Goal: Navigation & Orientation: Find specific page/section

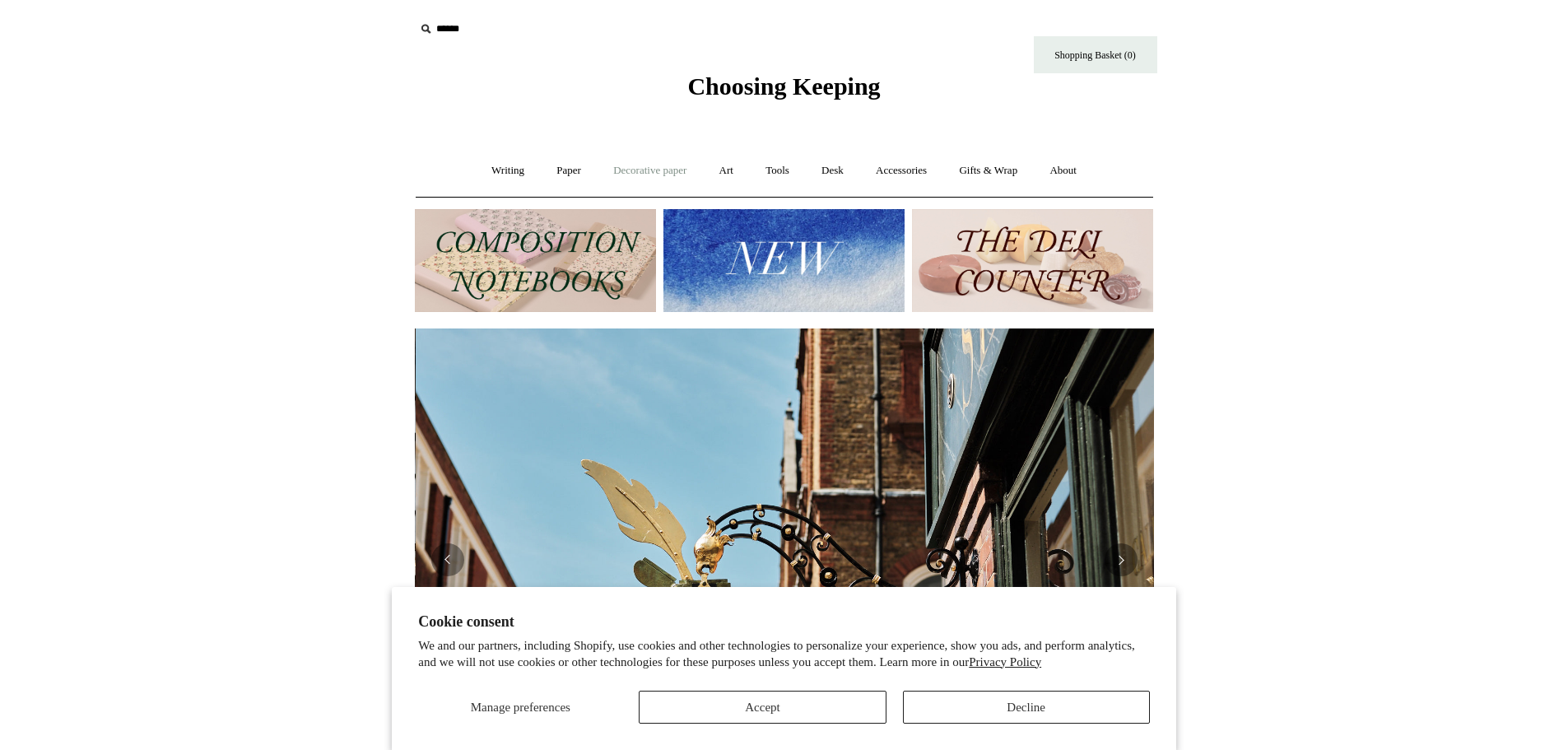
scroll to position [0, 739]
click at [510, 167] on link "Writing +" at bounding box center [508, 170] width 62 height 43
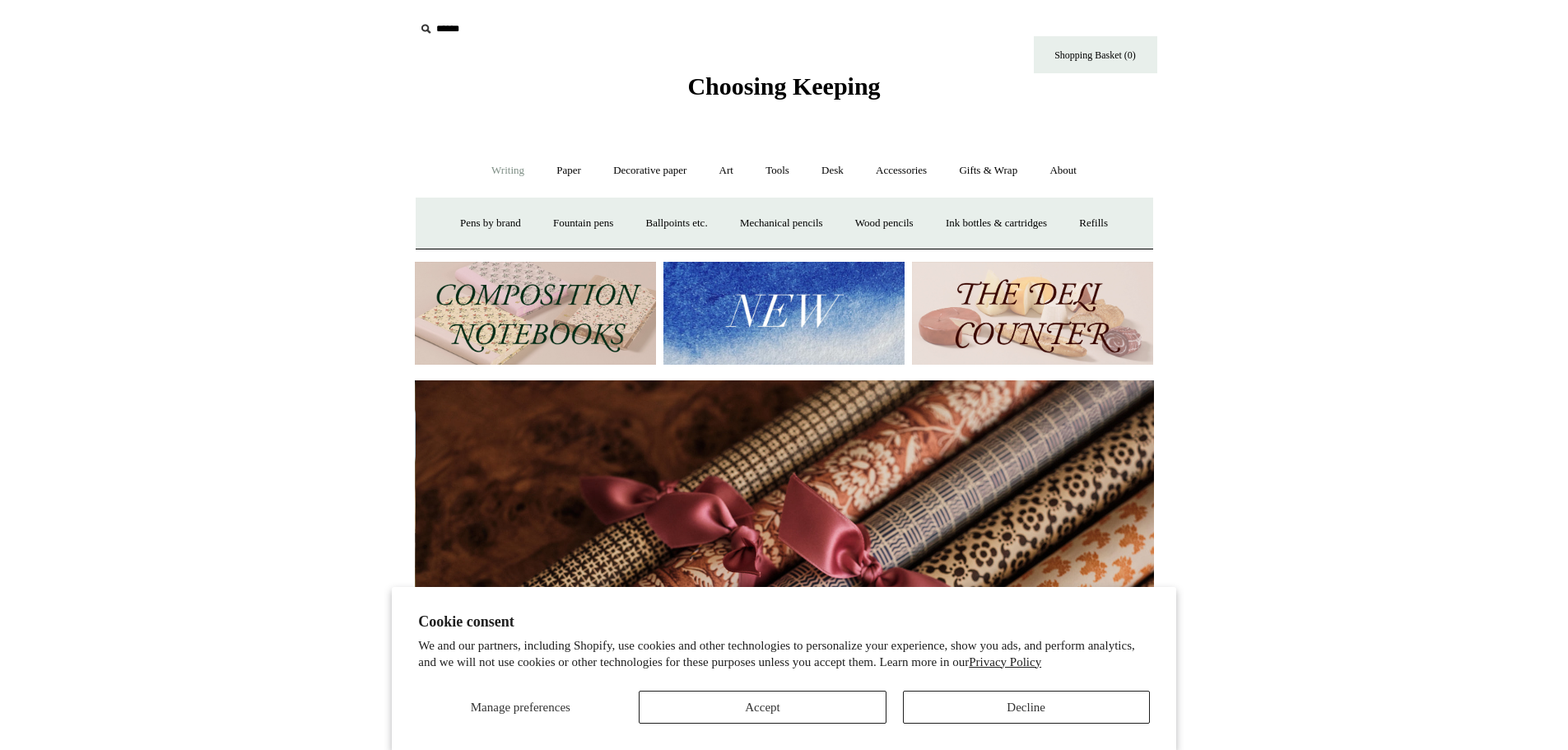
scroll to position [0, 1479]
click at [559, 165] on link "Paper +" at bounding box center [569, 170] width 54 height 43
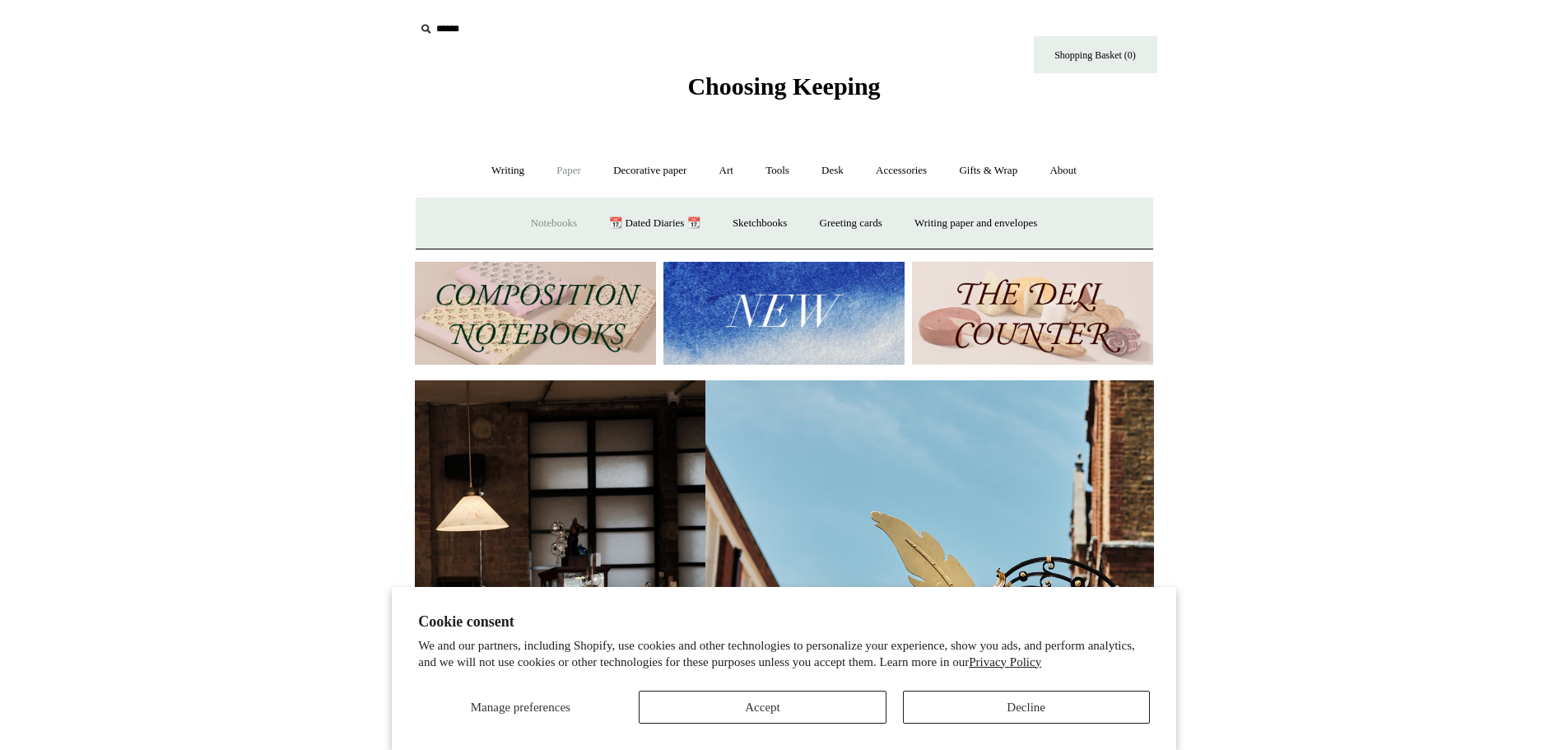
scroll to position [0, 4]
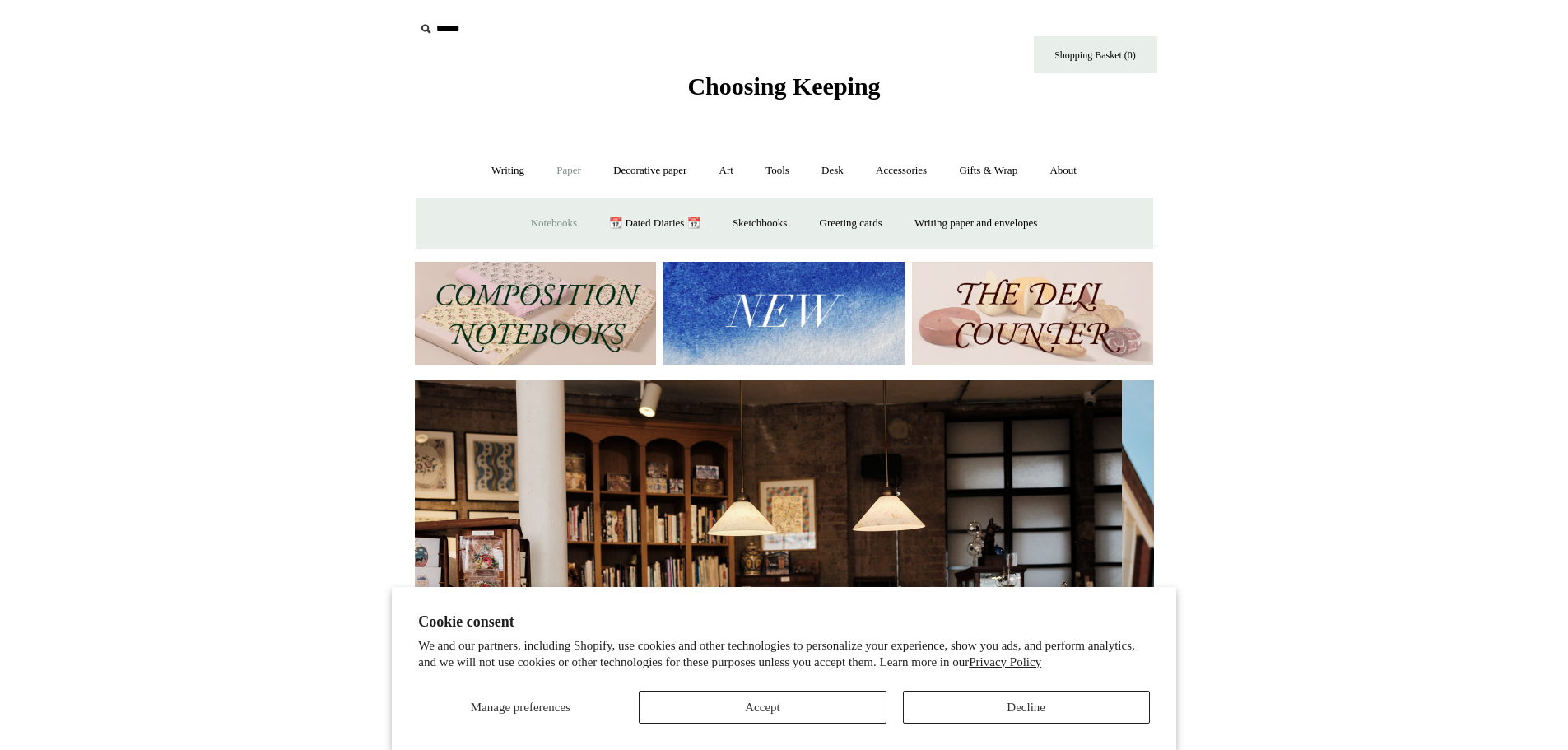
click at [547, 225] on link "Notebooks +" at bounding box center [554, 223] width 75 height 43
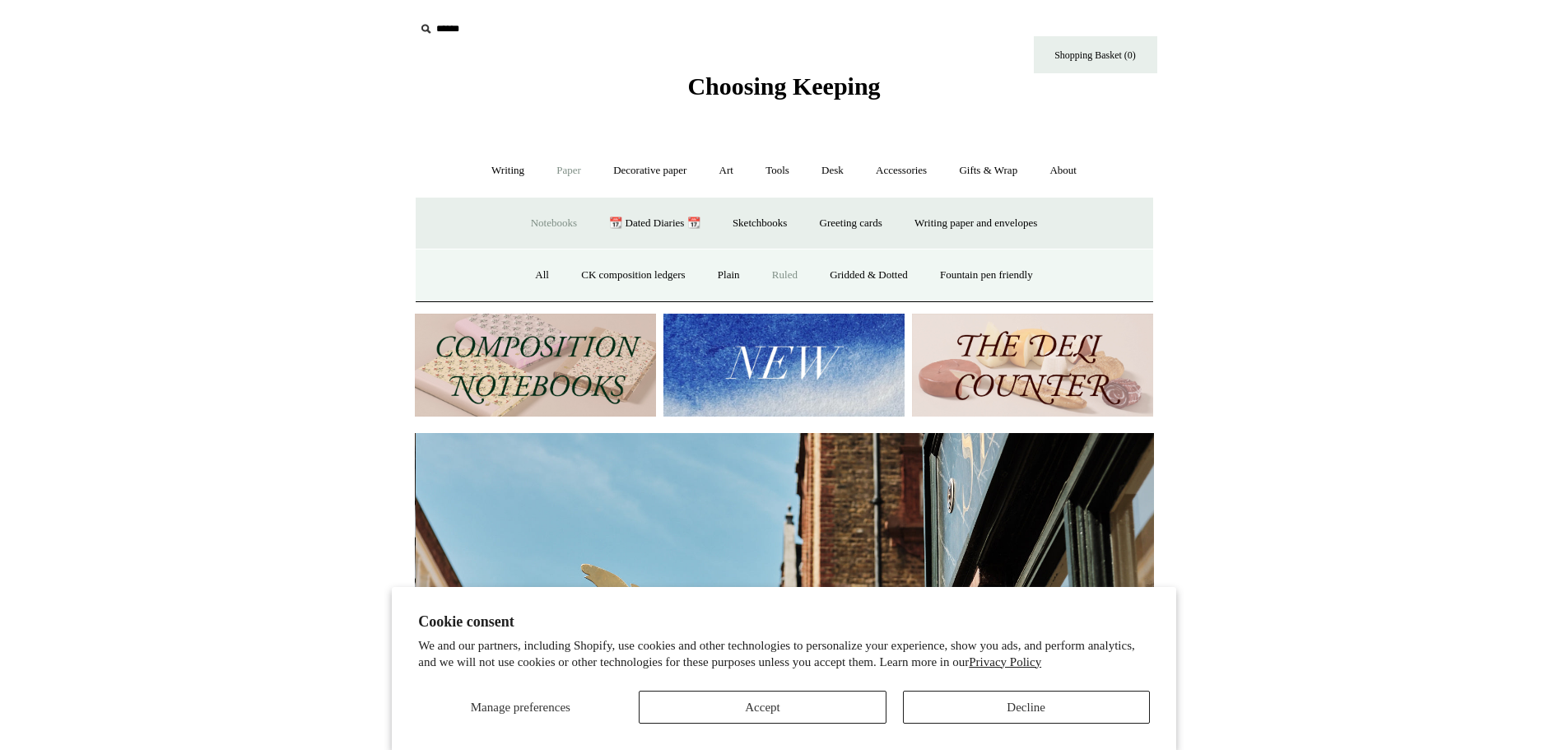
scroll to position [0, 739]
click at [781, 275] on link "Ruled" at bounding box center [785, 275] width 55 height 43
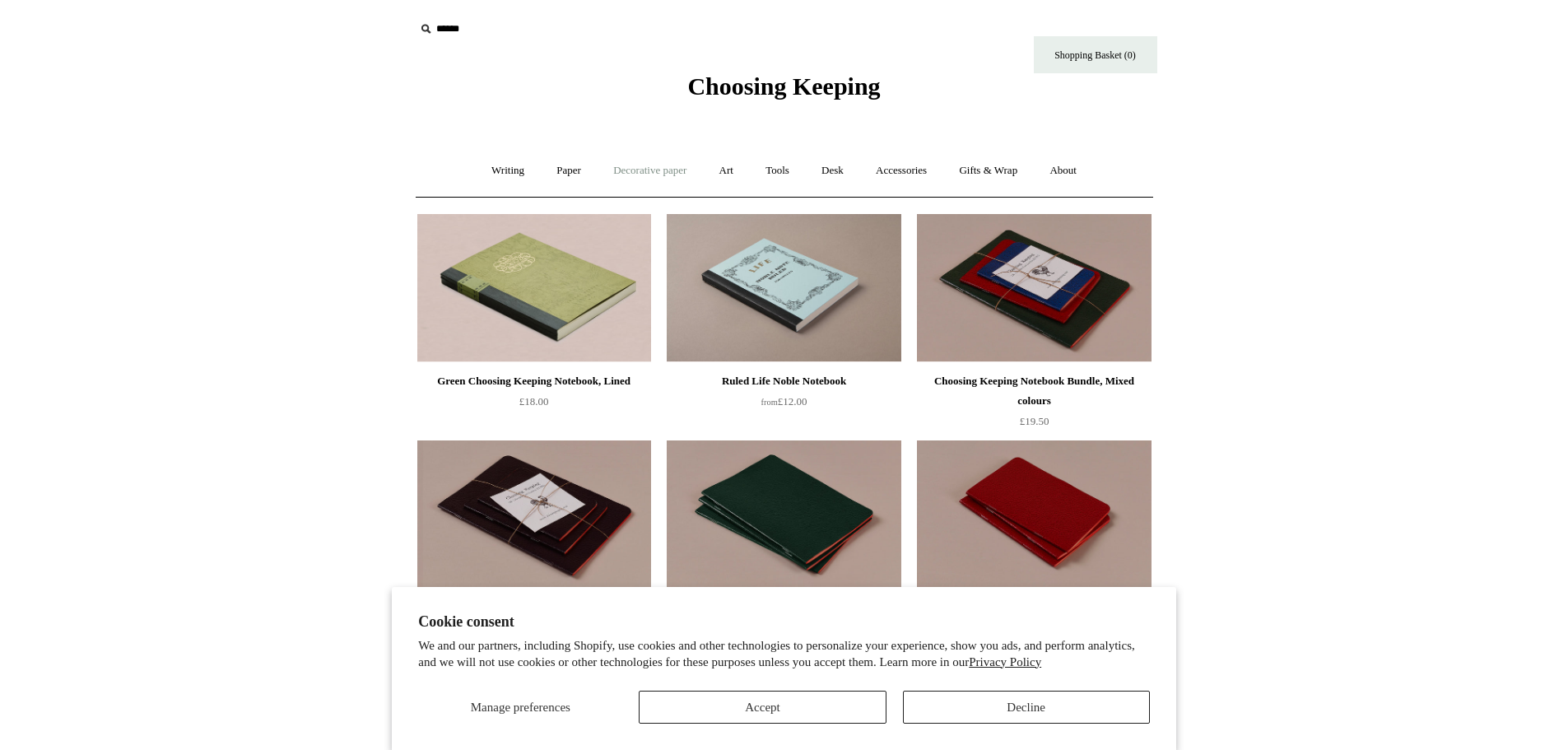
click at [628, 176] on link "Decorative paper +" at bounding box center [650, 170] width 103 height 43
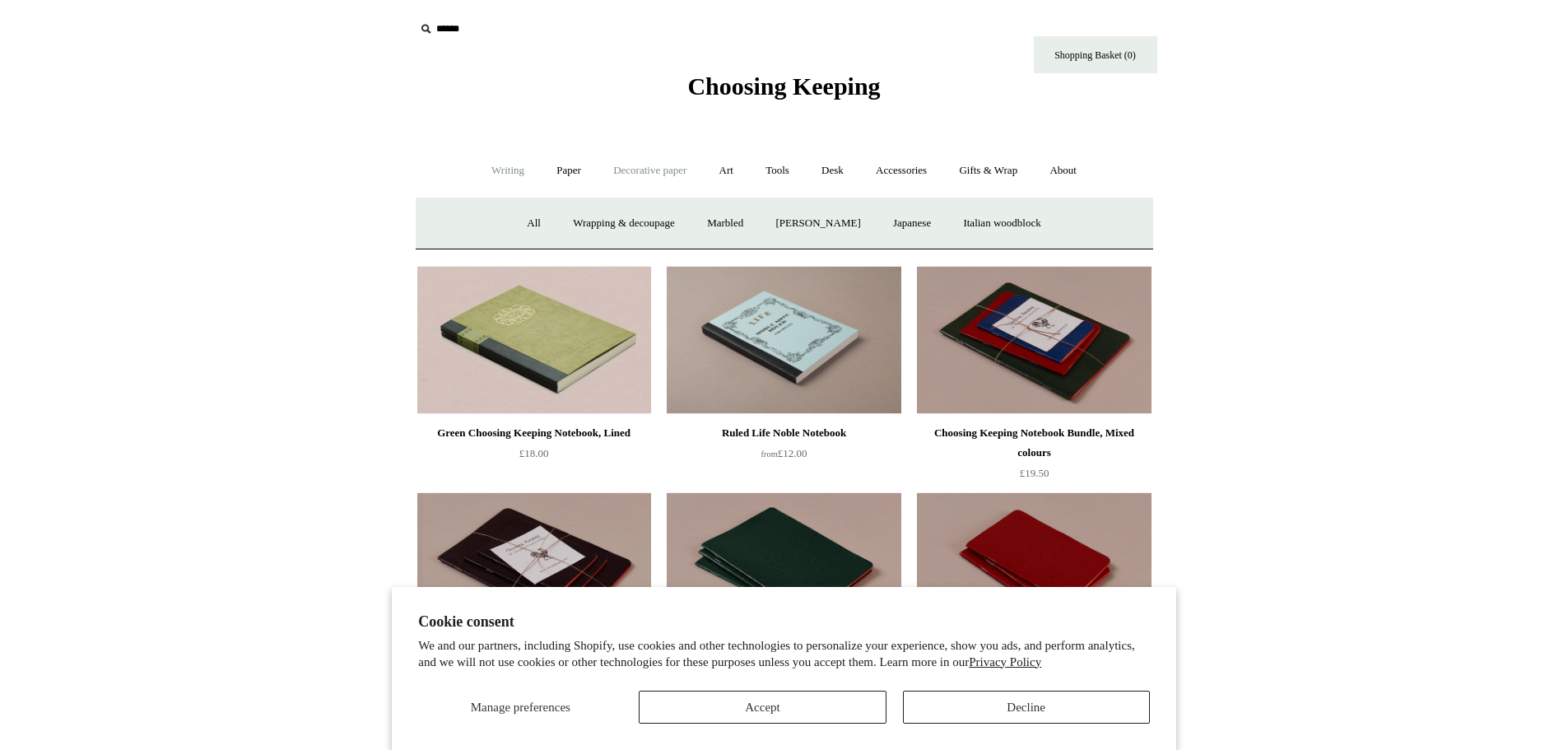
click at [503, 171] on link "Writing +" at bounding box center [508, 170] width 62 height 43
